Goal: Navigation & Orientation: Understand site structure

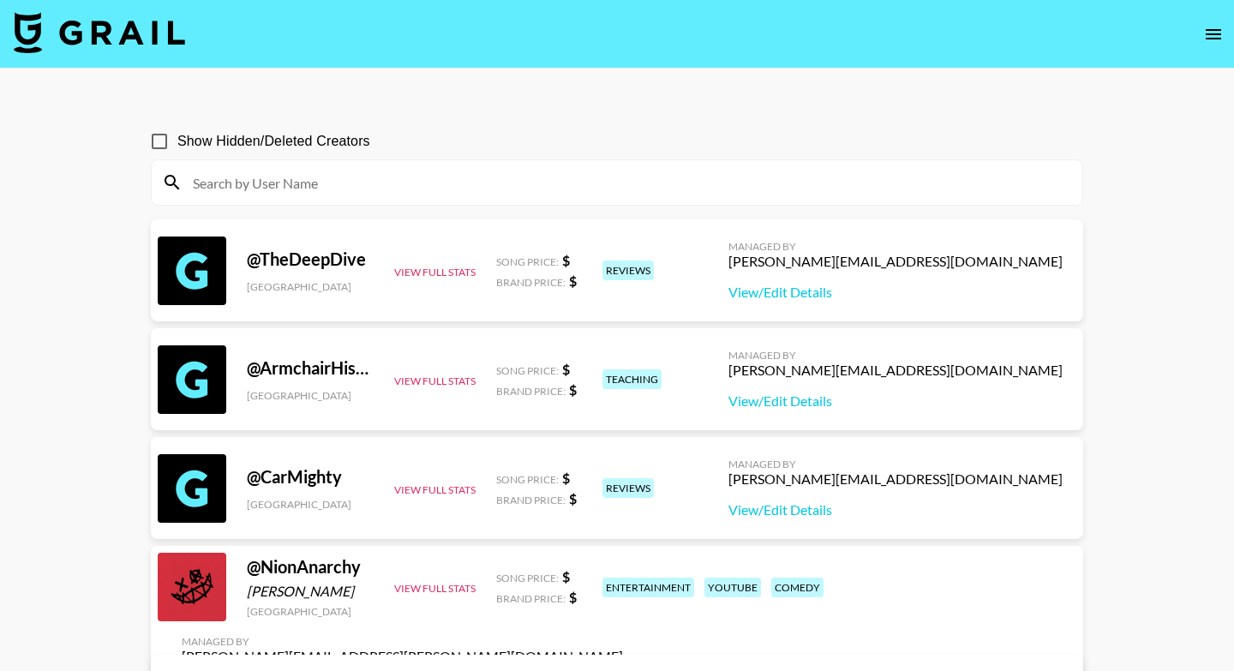
click at [1216, 41] on icon "open drawer" at bounding box center [1213, 34] width 21 height 21
click at [1207, 37] on icon "open drawer" at bounding box center [1213, 34] width 21 height 21
click at [1212, 35] on icon "open drawer" at bounding box center [1213, 34] width 21 height 21
